Goal: Task Accomplishment & Management: Complete application form

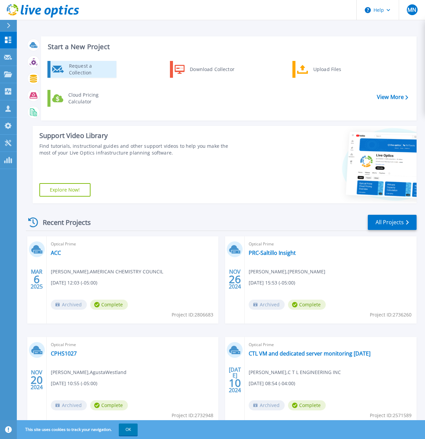
click at [80, 71] on div "Request a Collection" at bounding box center [90, 69] width 49 height 13
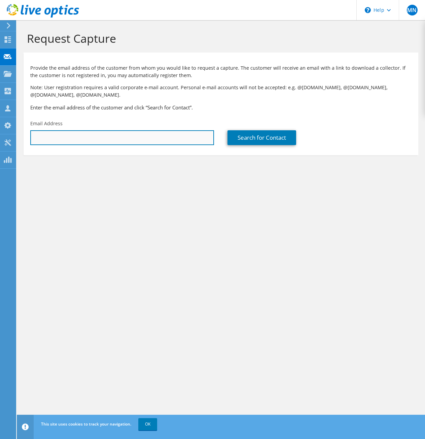
click at [80, 141] on input "text" at bounding box center [122, 137] width 184 height 15
click at [78, 144] on input "text" at bounding box center [122, 137] width 184 height 15
paste input "sandesh.birari@iacgroup.com"
type input "sandesh.birari@iacgroup.com"
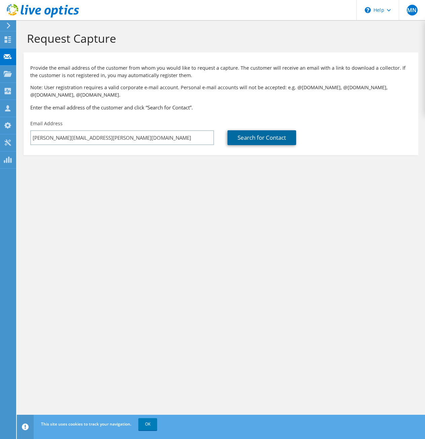
click at [268, 136] on link "Search for Contact" at bounding box center [261, 137] width 69 height 15
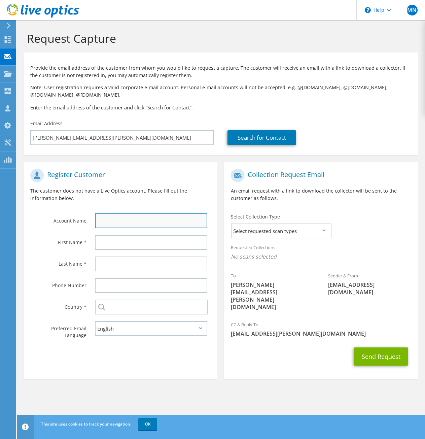
click at [127, 226] on input "text" at bounding box center [151, 220] width 112 height 15
paste input "International Automotive Components"
type input "International Automotive Components"
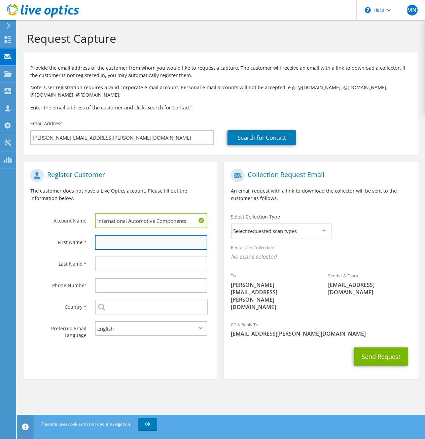
click at [121, 243] on input "text" at bounding box center [151, 242] width 112 height 15
type input "Sandesh"
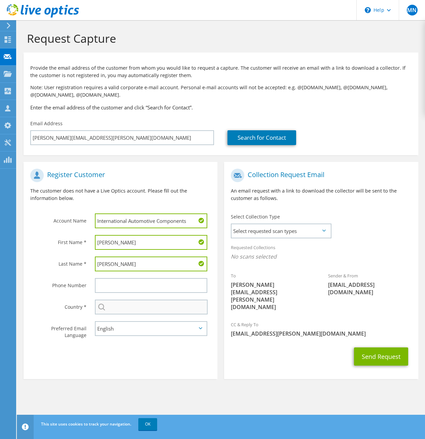
type input "Birari"
click at [137, 306] on input "text" at bounding box center [151, 306] width 113 height 15
type input "[GEOGRAPHIC_DATA]"
click at [316, 234] on span "Select requested scan types" at bounding box center [280, 230] width 99 height 13
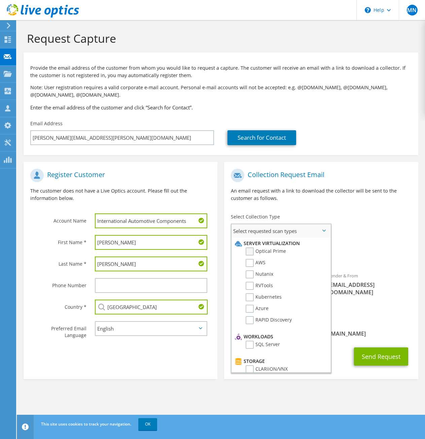
click at [251, 252] on label "Optical Prime" at bounding box center [266, 251] width 40 height 8
click at [0, 0] on input "Optical Prime" at bounding box center [0, 0] width 0 height 0
click at [335, 175] on h1 "Collection Request Email" at bounding box center [319, 175] width 177 height 13
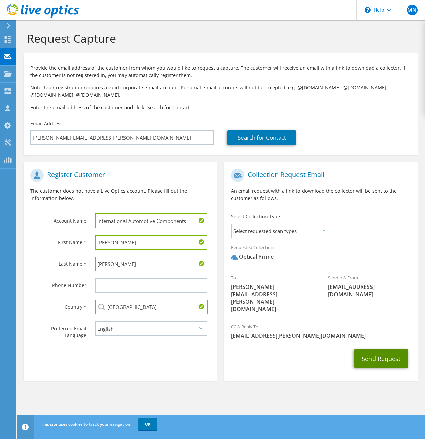
click at [386, 349] on button "Send Request" at bounding box center [381, 358] width 54 height 18
